Goal: Communication & Community: Ask a question

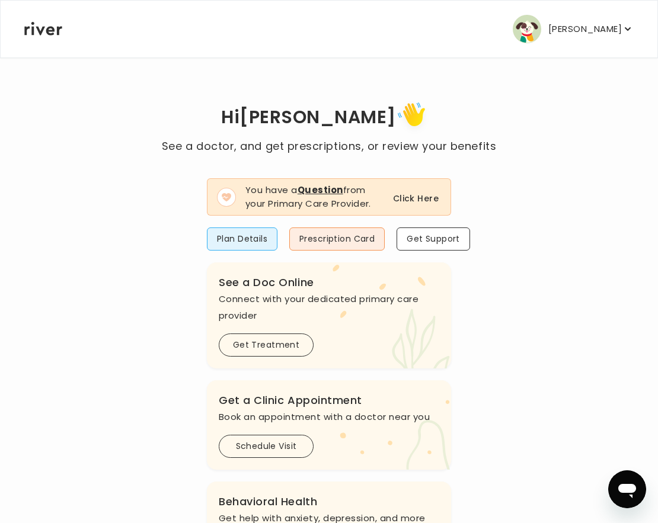
click at [427, 198] on button "Click Here" at bounding box center [416, 198] width 46 height 14
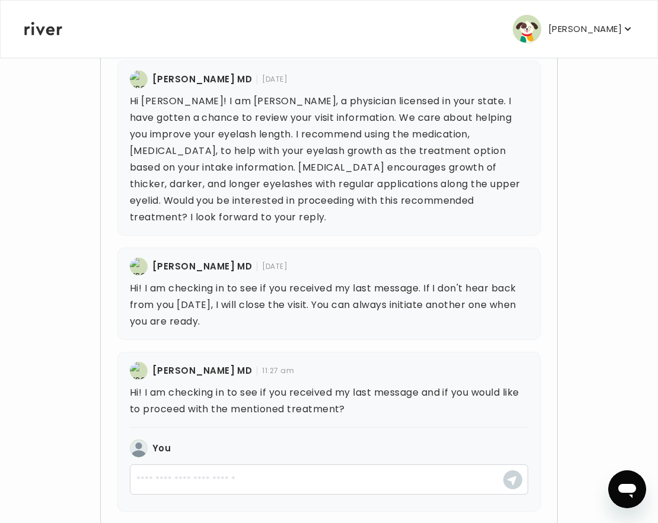
scroll to position [440, 0]
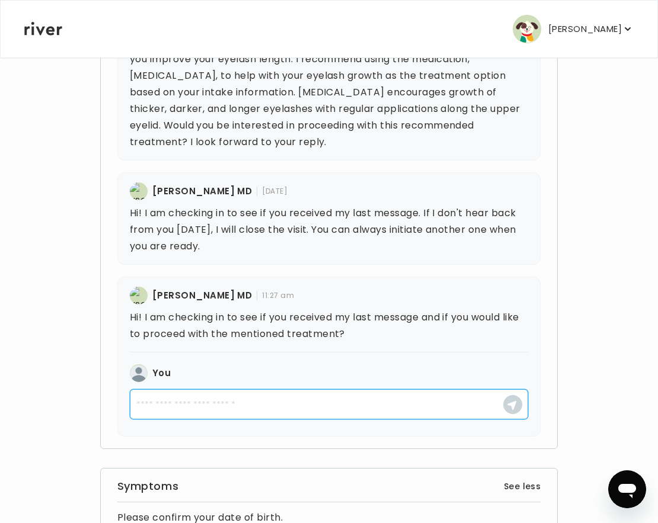
click at [348, 399] on textarea at bounding box center [329, 404] width 399 height 30
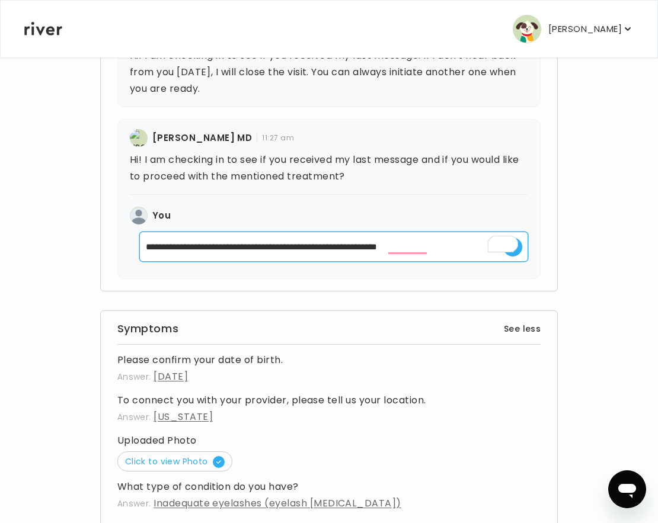
scroll to position [603, 0]
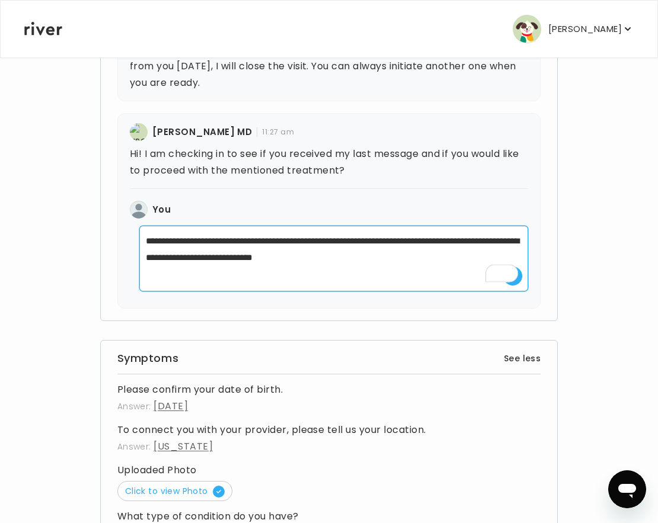
type textarea "**********"
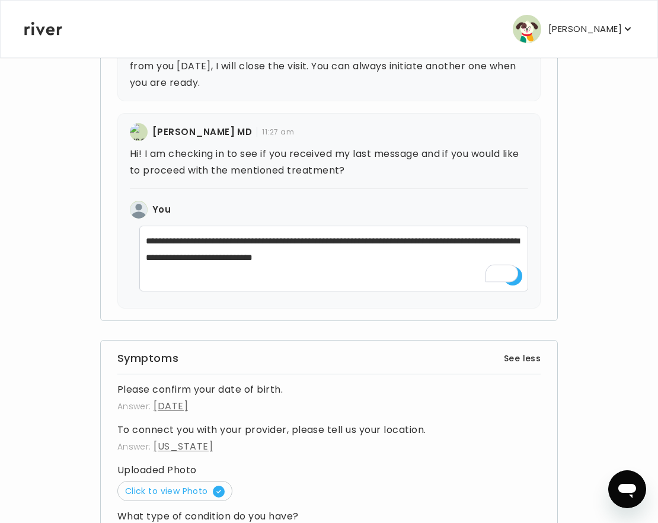
click at [515, 281] on span at bounding box center [509, 272] width 17 height 22
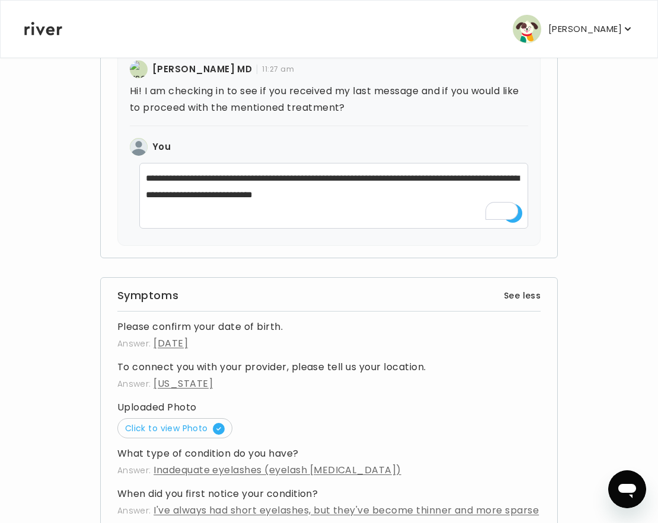
scroll to position [678, 0]
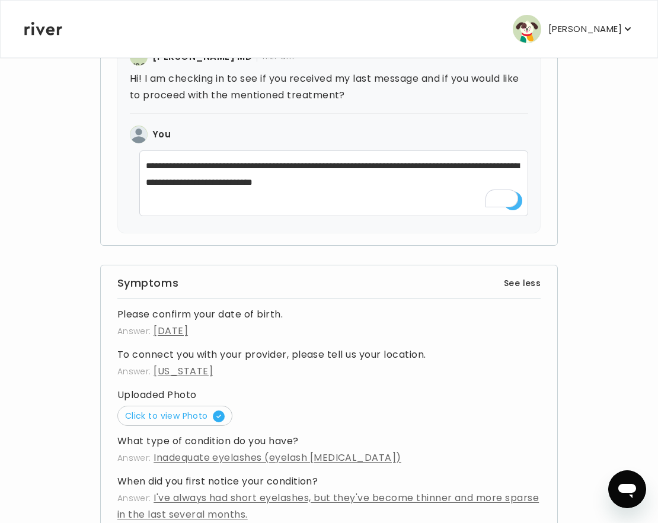
click at [520, 204] on button "button" at bounding box center [512, 200] width 19 height 19
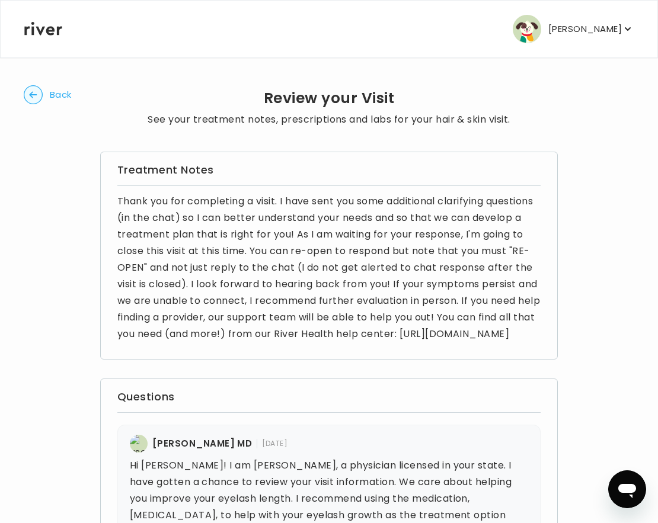
scroll to position [548, 0]
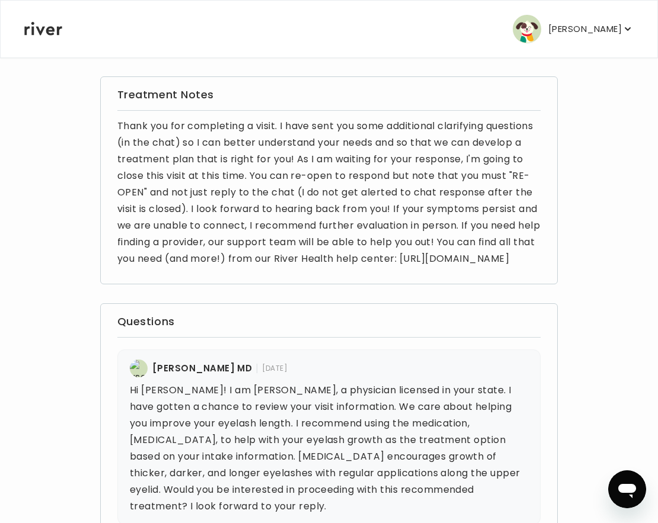
scroll to position [493, 0]
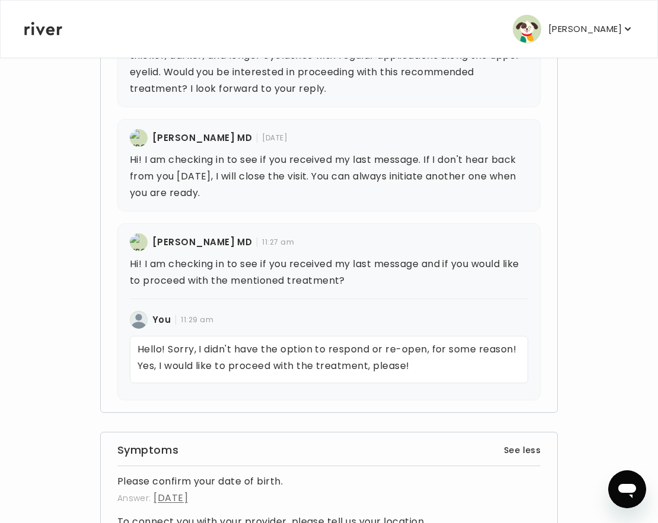
click at [246, 367] on p "Hello! Sorry, I didn't have the option to respond or re-open, for some reason! …" at bounding box center [329, 359] width 399 height 47
click at [286, 409] on div "Questions Anika Ramos MD 10/02/2025 Hi Alexandra! I am Dr. Ramos, a physician l…" at bounding box center [329, 149] width 458 height 527
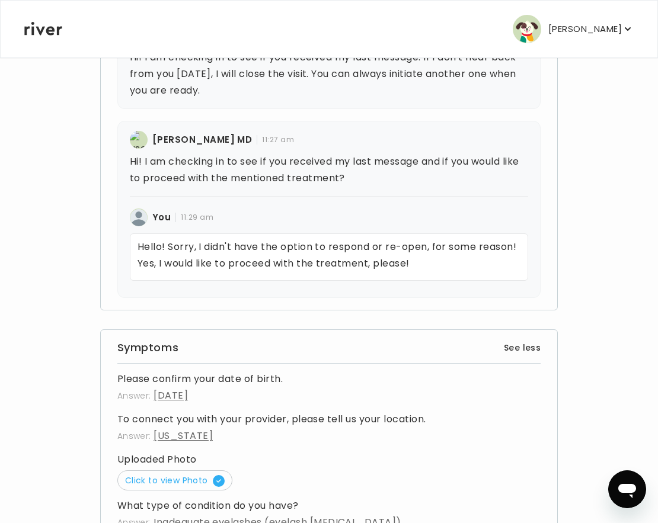
scroll to position [630, 0]
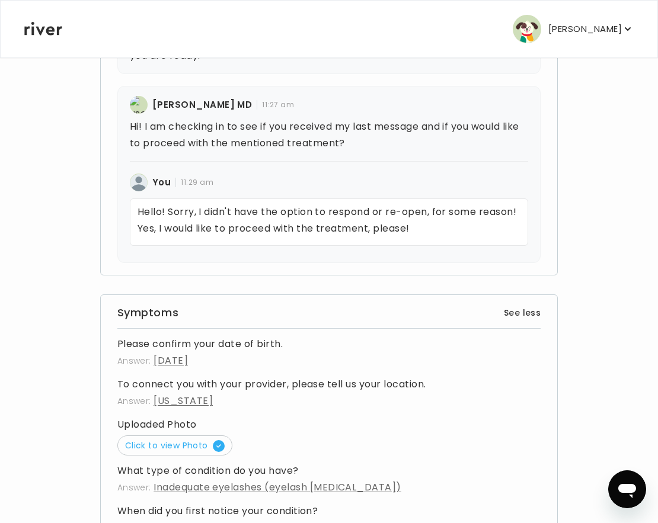
click at [411, 232] on p "Hello! Sorry, I didn't have the option to respond or re-open, for some reason! …" at bounding box center [329, 221] width 399 height 47
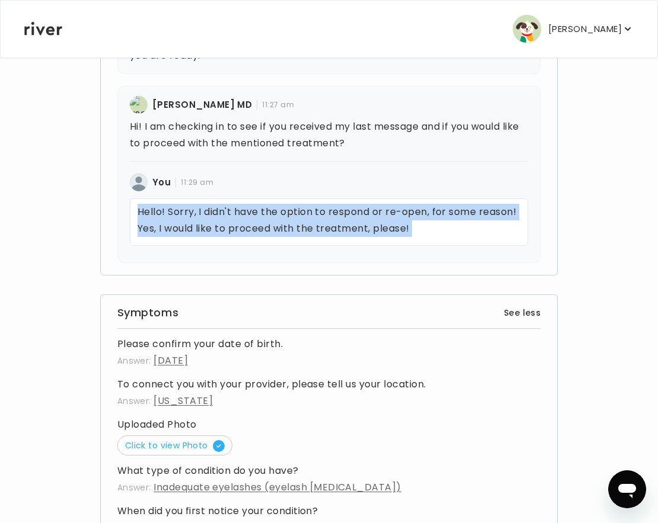
click at [411, 232] on p "Hello! Sorry, I didn't have the option to respond or re-open, for some reason! …" at bounding box center [329, 221] width 399 height 47
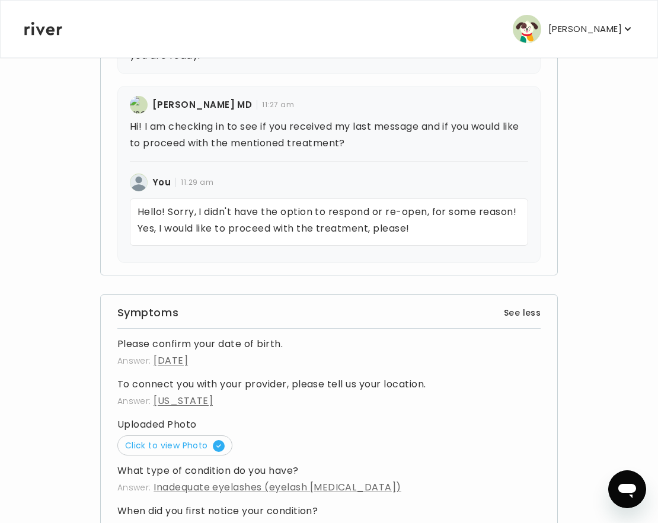
click at [434, 235] on p "Hello! Sorry, I didn't have the option to respond or re-open, for some reason! …" at bounding box center [329, 221] width 399 height 47
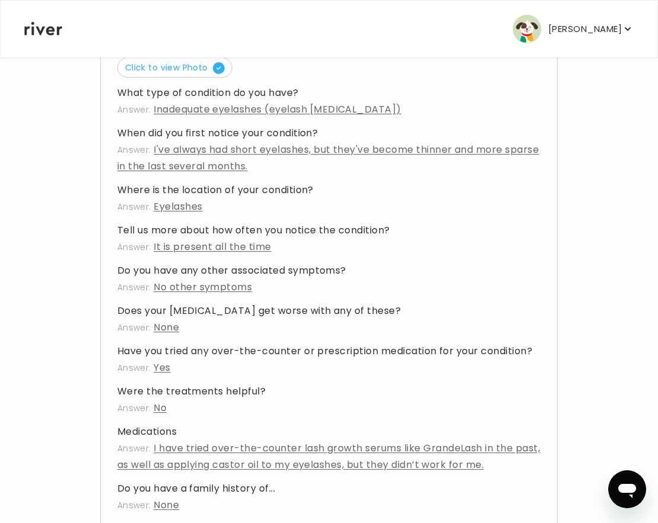
scroll to position [1104, 0]
